Goal: Information Seeking & Learning: Compare options

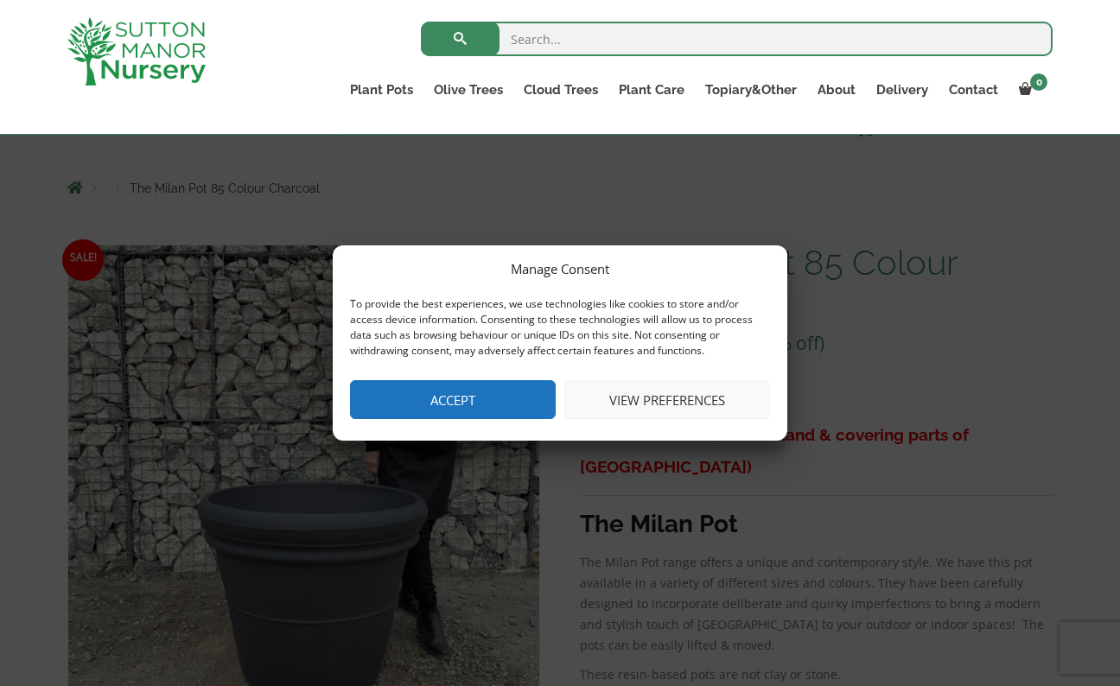
scroll to position [224, 0]
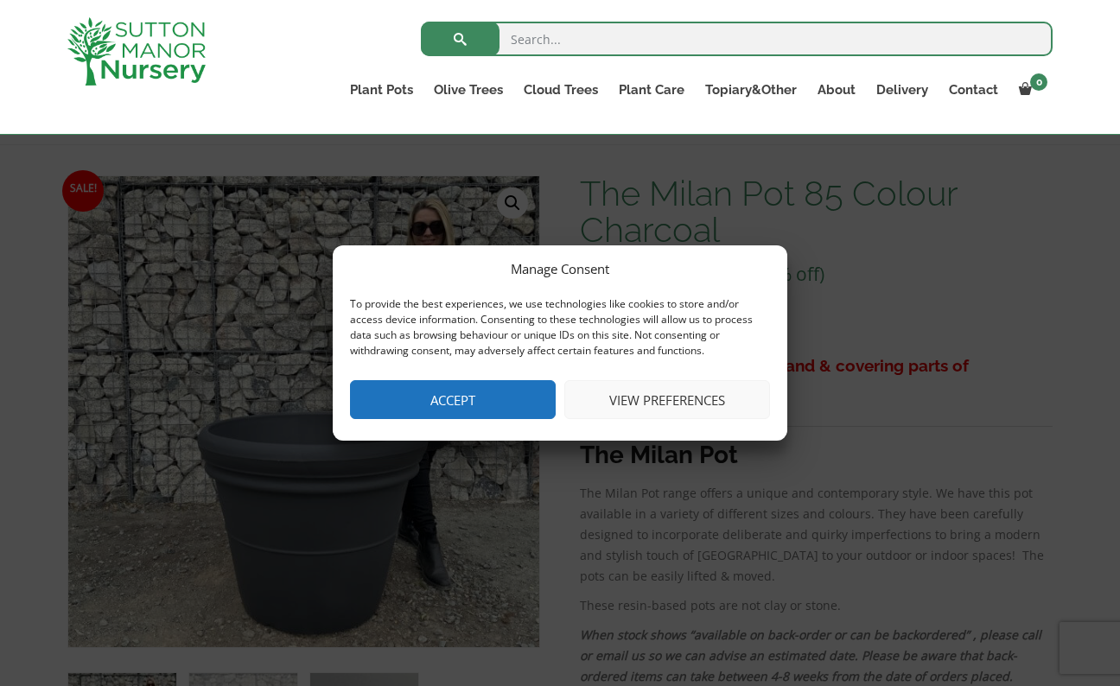
click at [634, 399] on button "View preferences" at bounding box center [667, 399] width 206 height 39
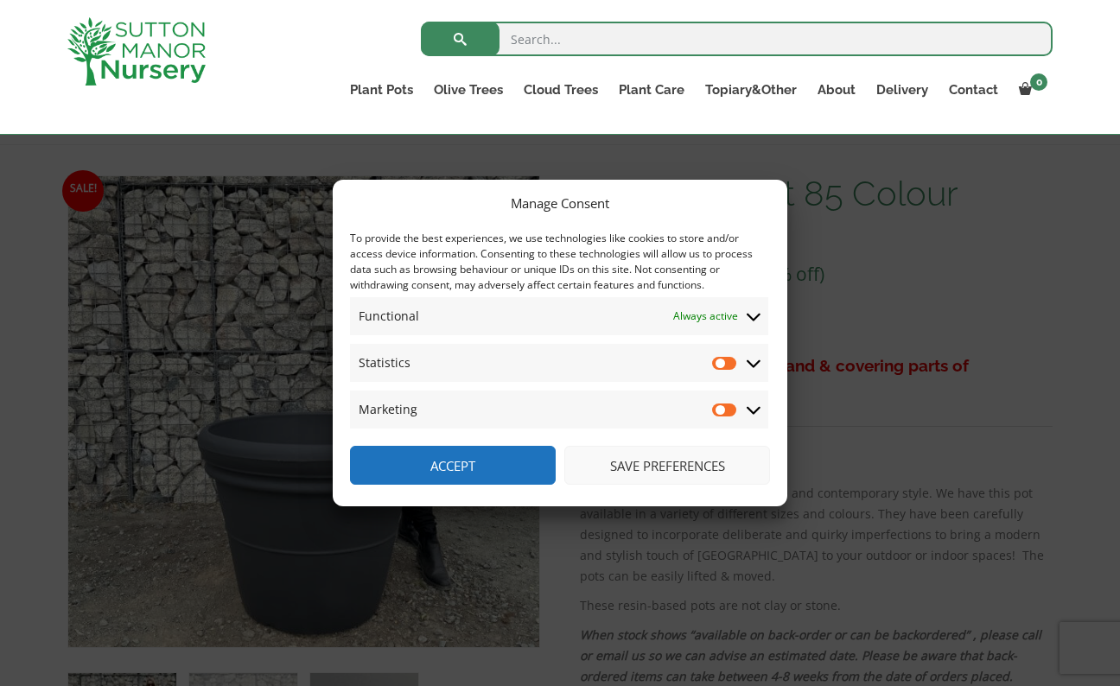
click at [649, 467] on button "Save preferences" at bounding box center [667, 465] width 206 height 39
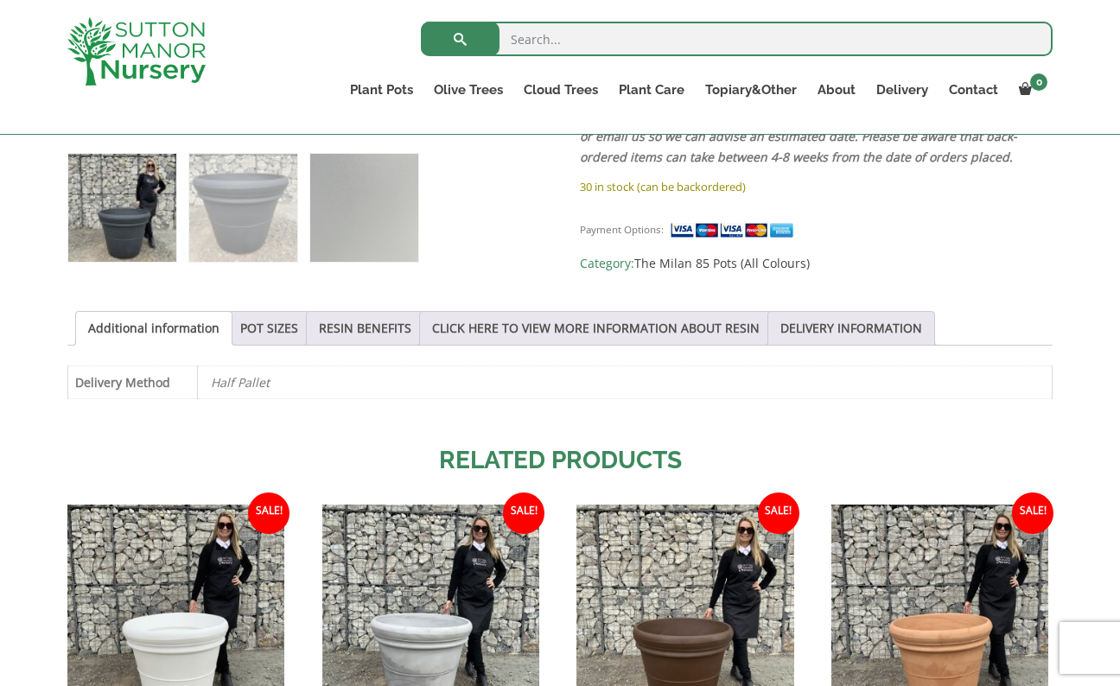
scroll to position [780, 0]
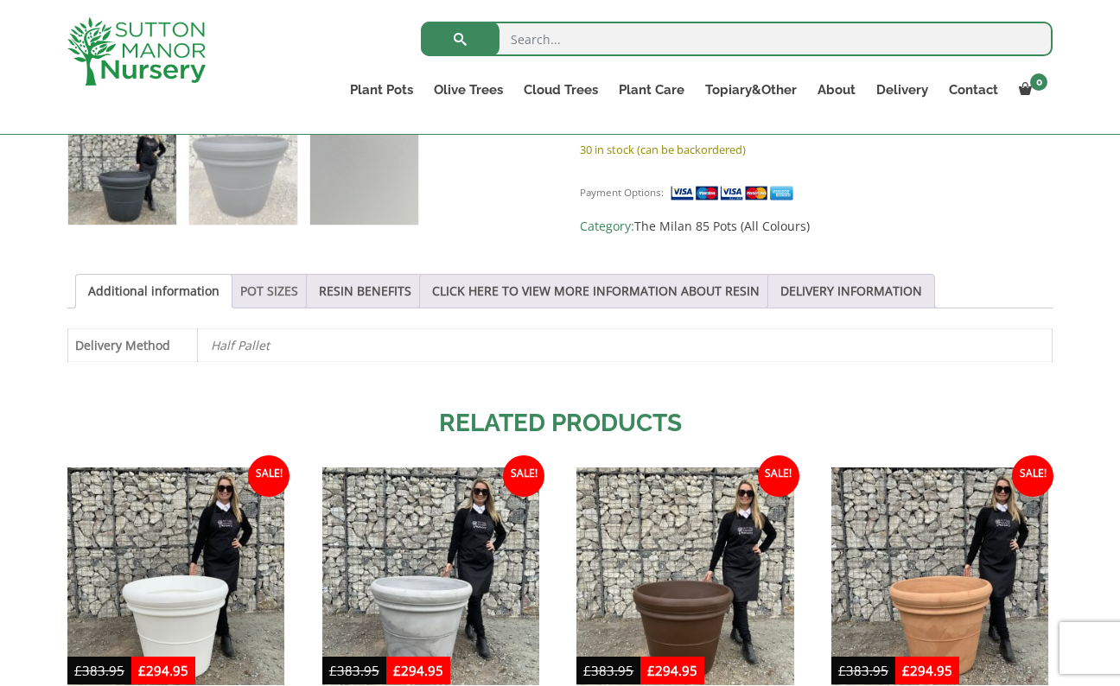
click at [267, 277] on link "POT SIZES" at bounding box center [269, 291] width 58 height 33
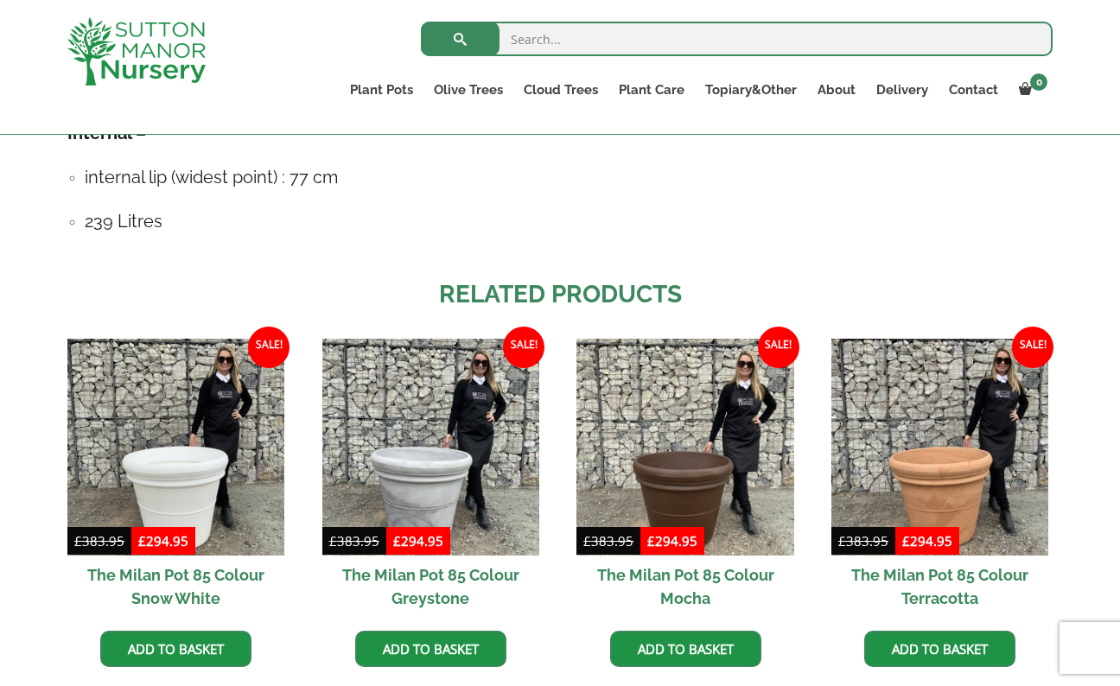
scroll to position [1357, 0]
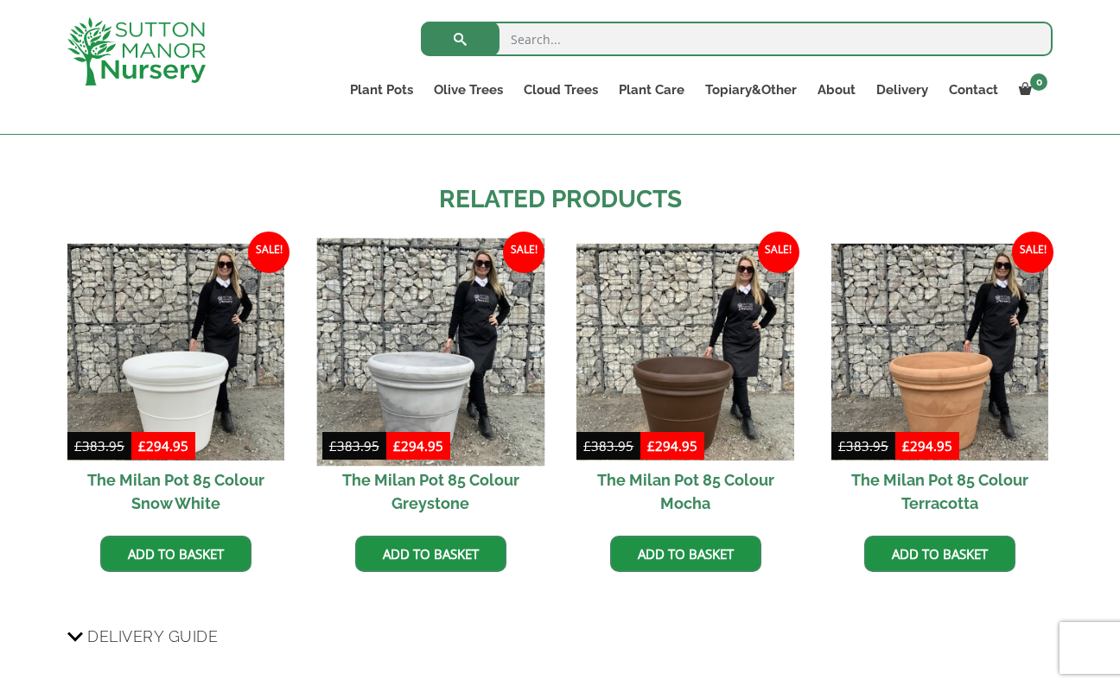
click at [427, 376] on img at bounding box center [430, 352] width 228 height 228
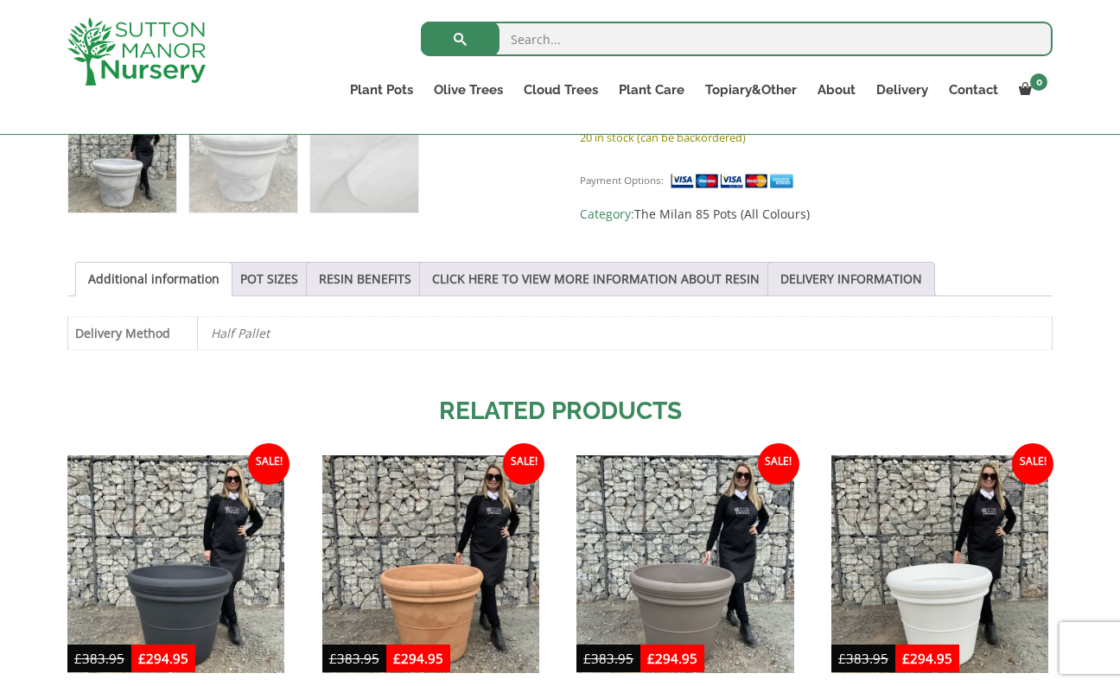
scroll to position [786, 0]
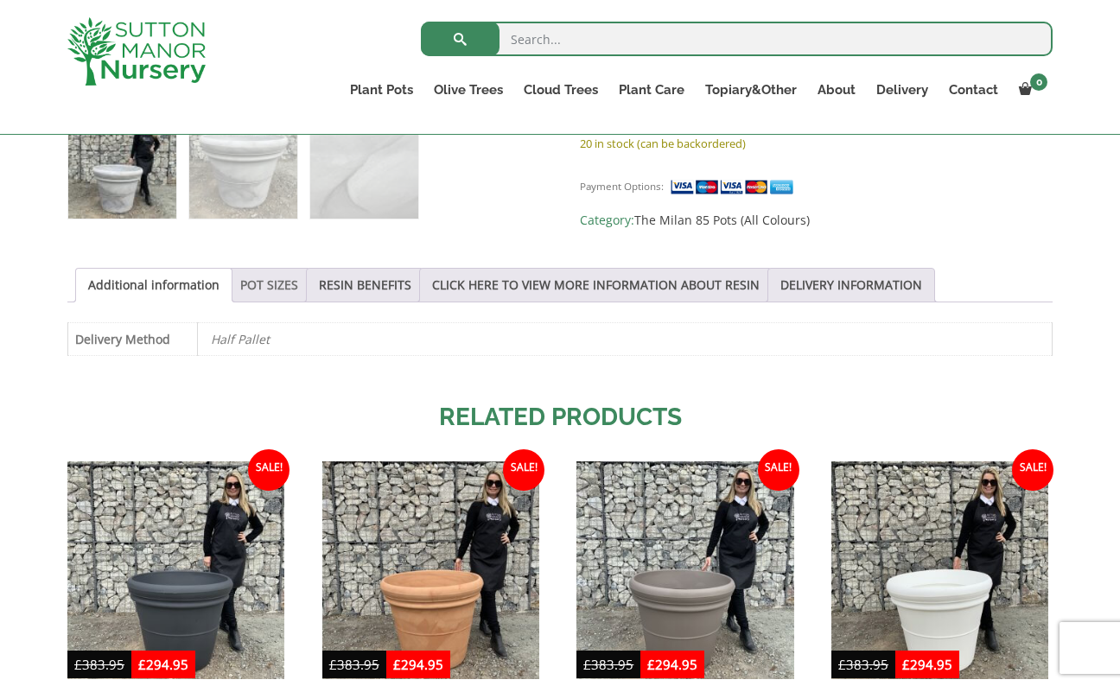
click at [275, 283] on link "POT SIZES" at bounding box center [269, 285] width 58 height 33
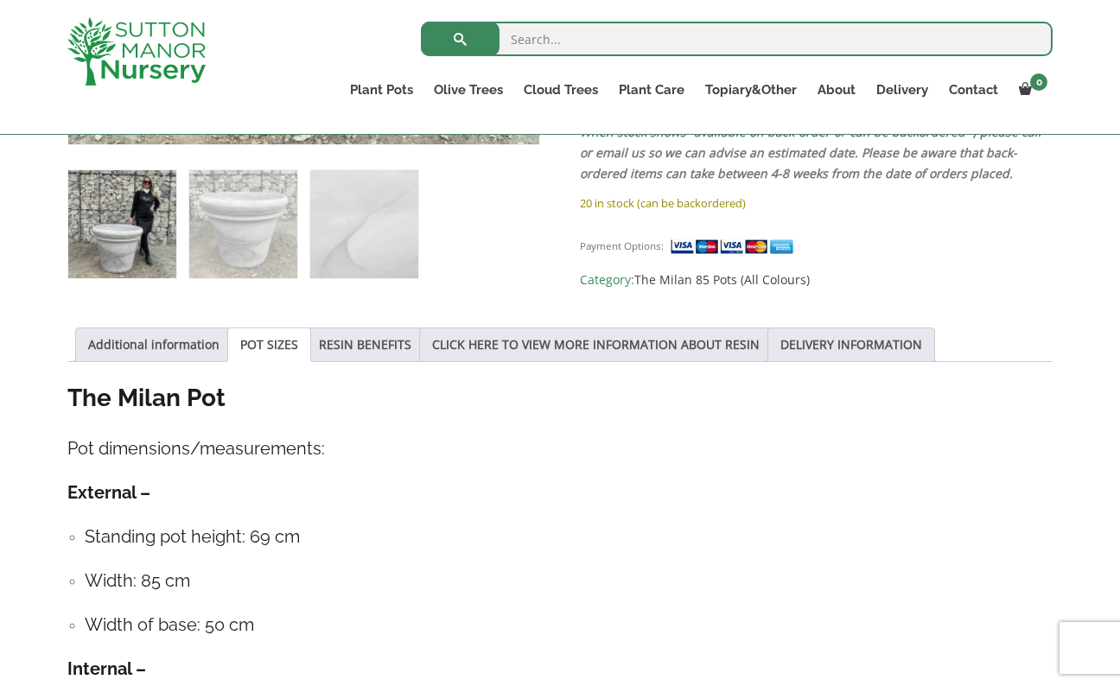
scroll to position [0, 0]
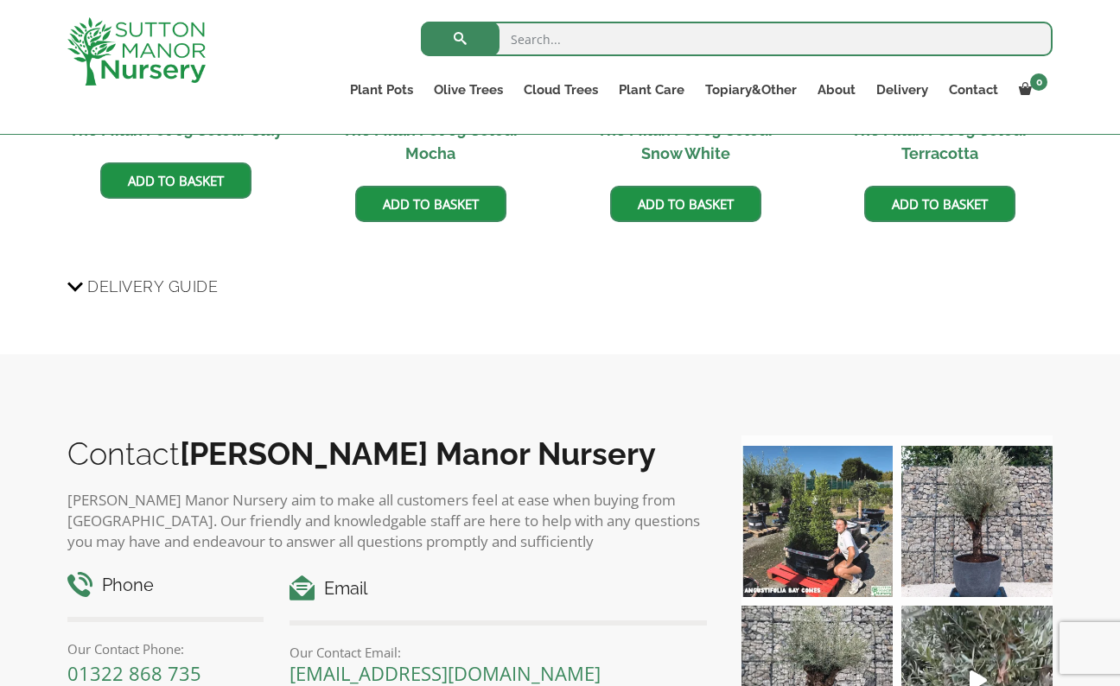
scroll to position [1357, 0]
